Goal: Transaction & Acquisition: Subscribe to service/newsletter

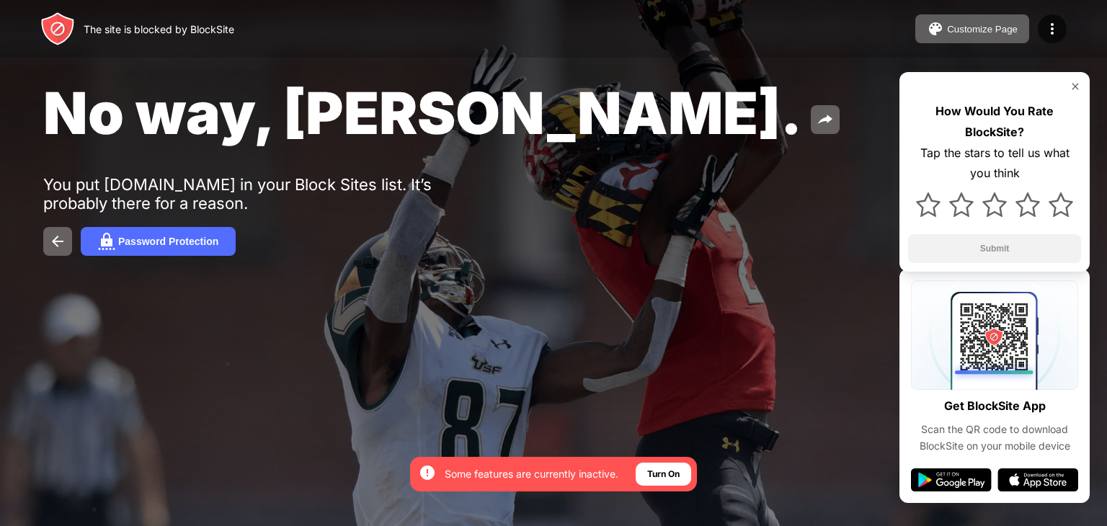
click at [1075, 86] on img at bounding box center [1075, 87] width 12 height 12
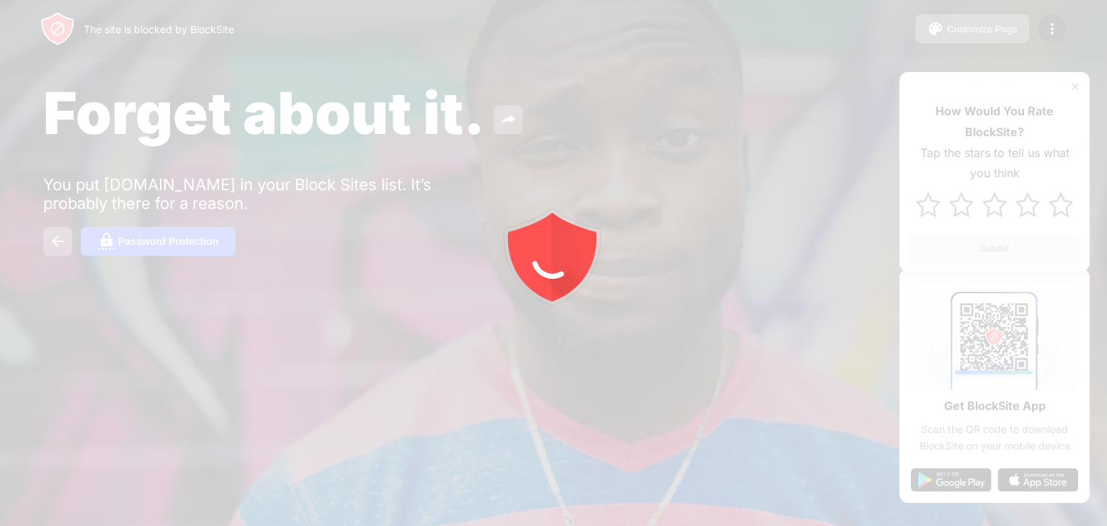
click at [161, 240] on div at bounding box center [553, 263] width 1107 height 526
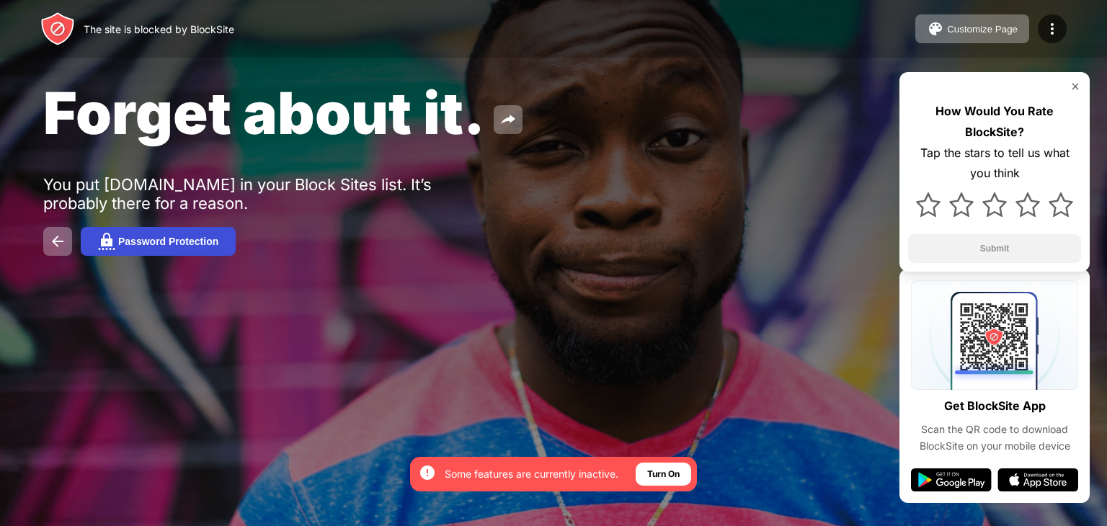
click at [188, 246] on div "Password Protection" at bounding box center [168, 242] width 100 height 12
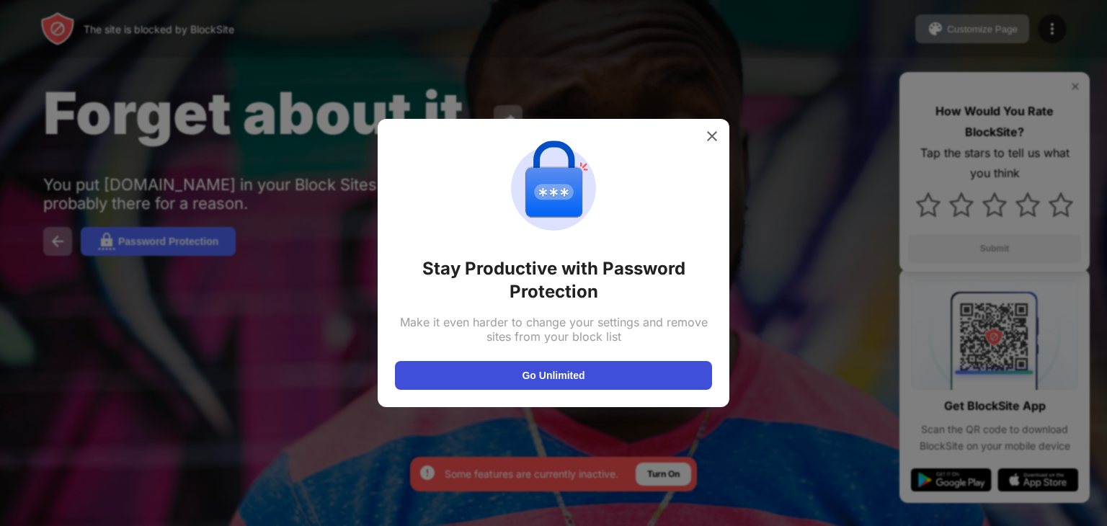
click at [504, 384] on button "Go Unlimited" at bounding box center [553, 375] width 317 height 29
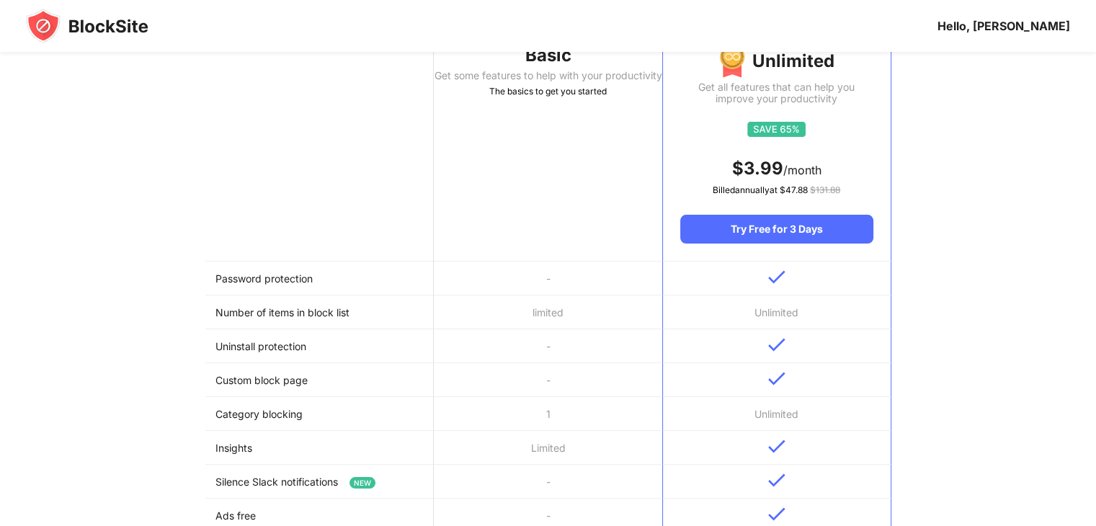
scroll to position [216, 0]
